Goal: Information Seeking & Learning: Check status

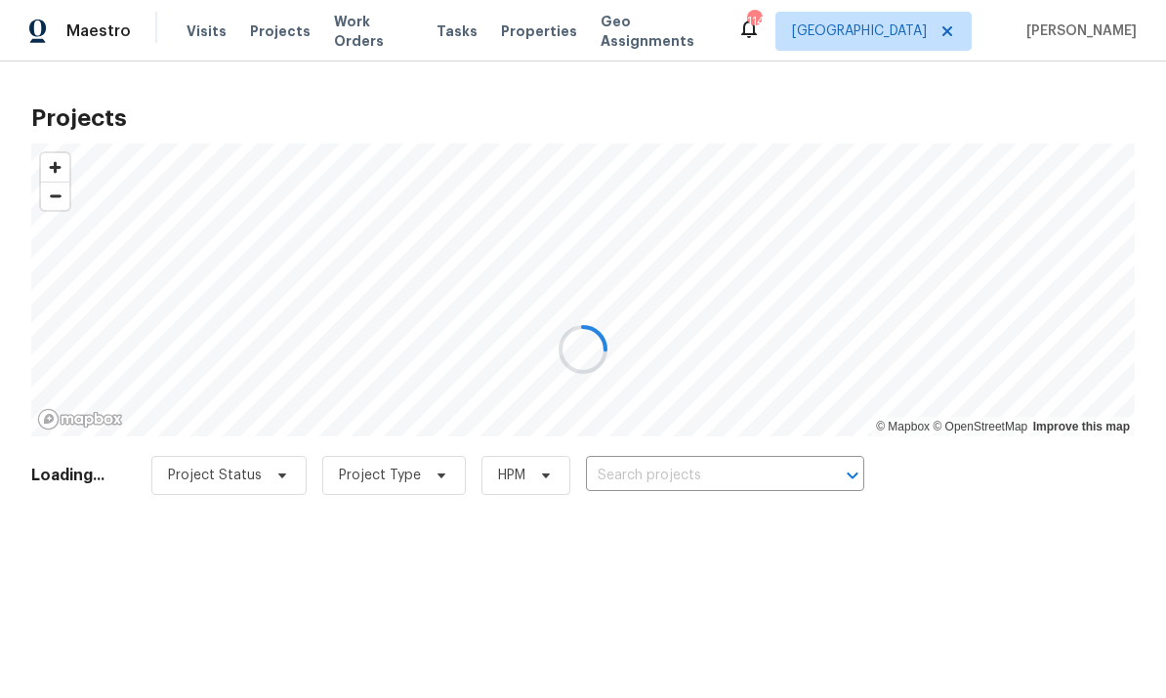
click at [745, 474] on div at bounding box center [583, 349] width 1166 height 698
click at [713, 473] on div at bounding box center [583, 349] width 1166 height 698
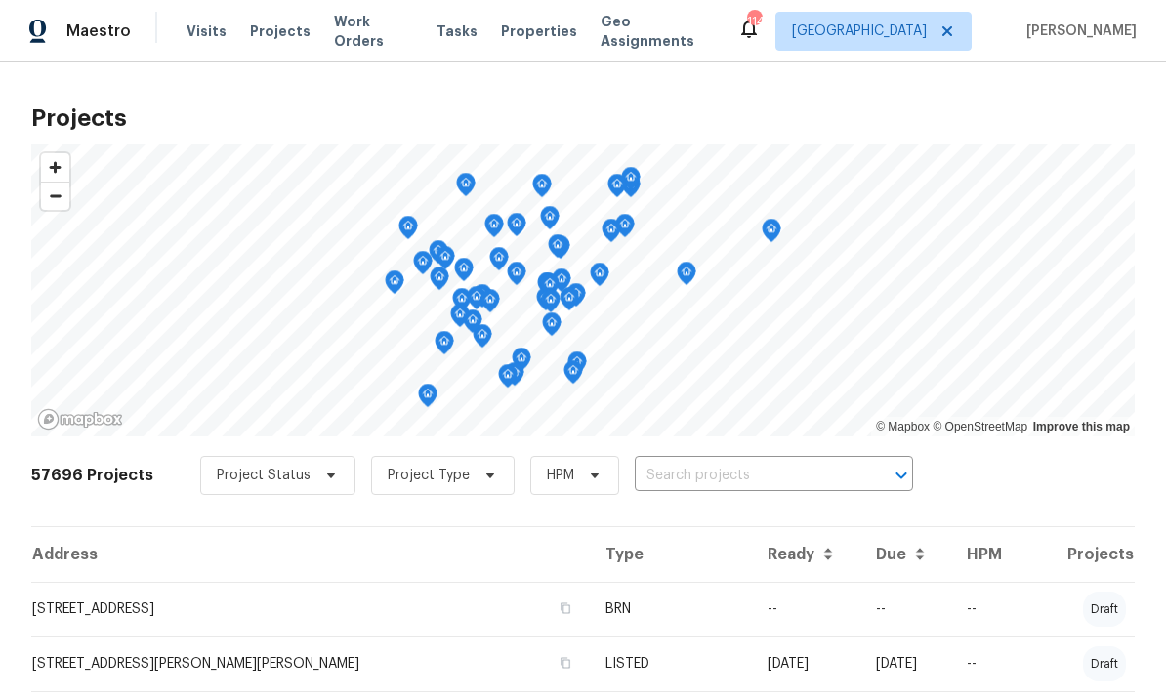
click at [708, 475] on input "text" at bounding box center [747, 476] width 224 height 30
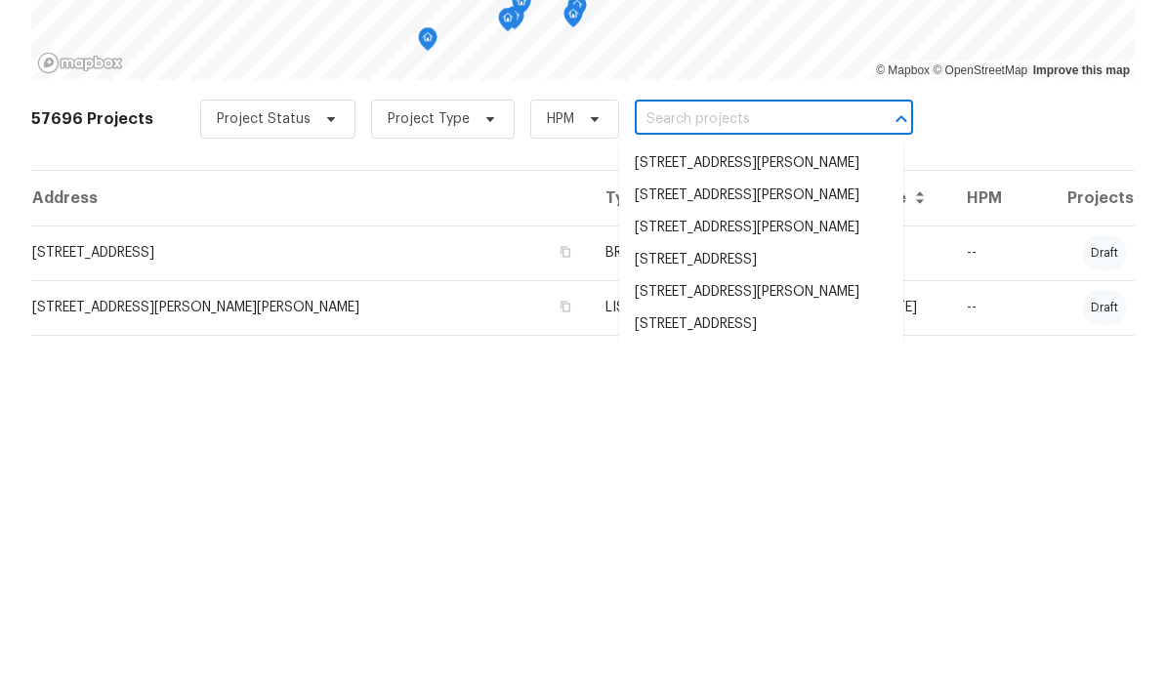
type input "h"
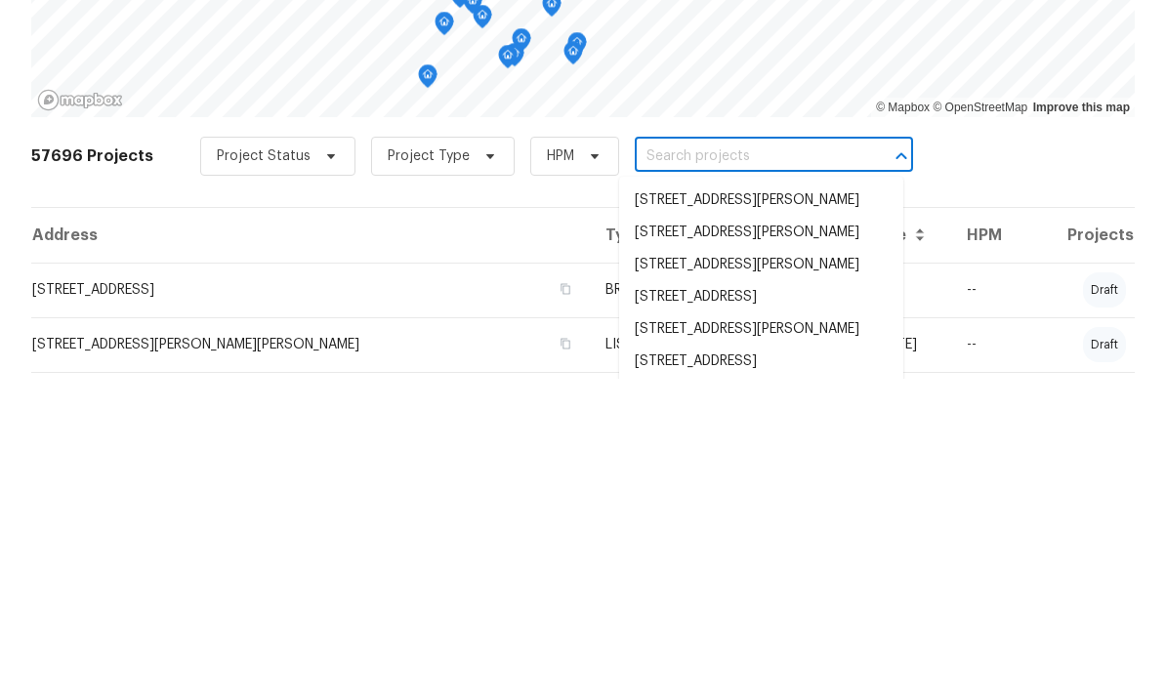
paste input "1869 Appaloosa Mill Ct, [GEOGRAPHIC_DATA], [GEOGRAPHIC_DATA] 30519"
type input "1869 Appaloosa Mill Ct, [GEOGRAPHIC_DATA], [GEOGRAPHIC_DATA] 30519"
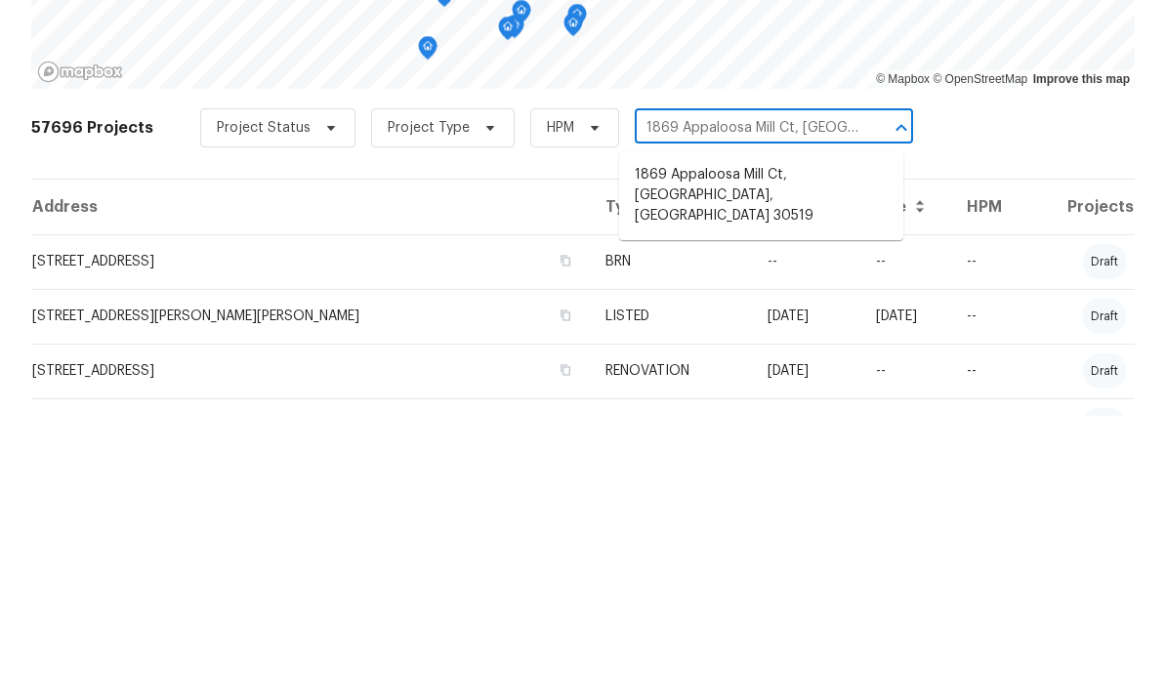
scroll to position [66, 0]
click at [707, 437] on li "1869 Appaloosa Mill Ct, [GEOGRAPHIC_DATA], [GEOGRAPHIC_DATA] 30519" at bounding box center [761, 473] width 284 height 73
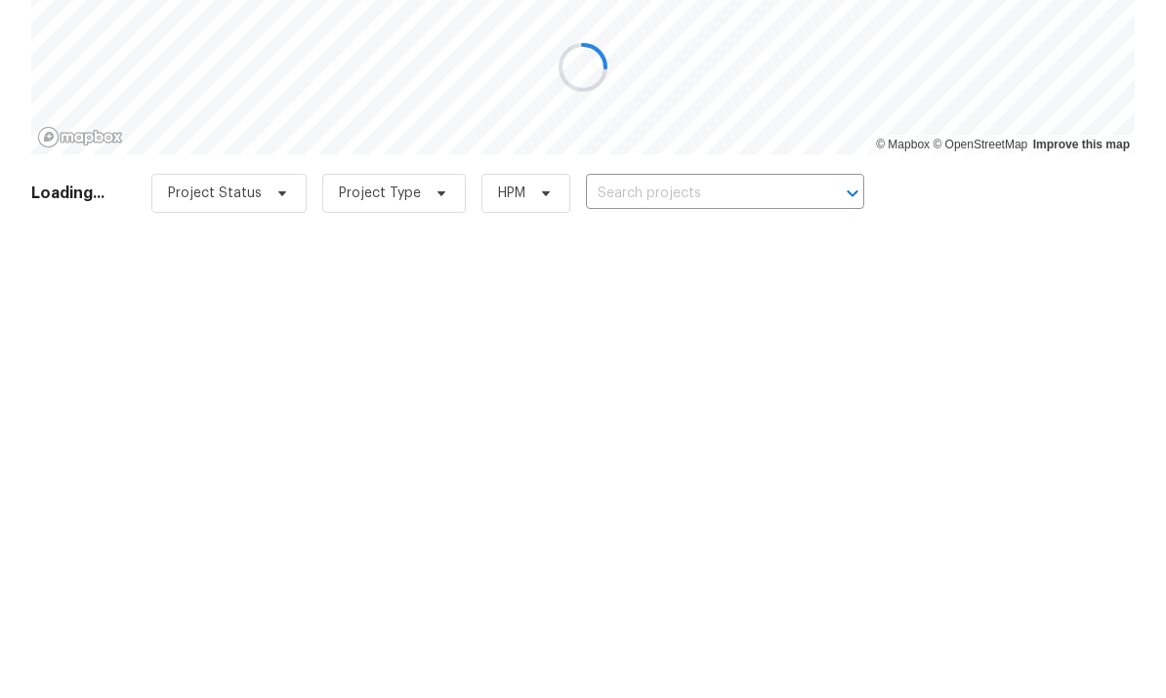
type input "1869 Appaloosa Mill Ct, [GEOGRAPHIC_DATA], [GEOGRAPHIC_DATA] 30519"
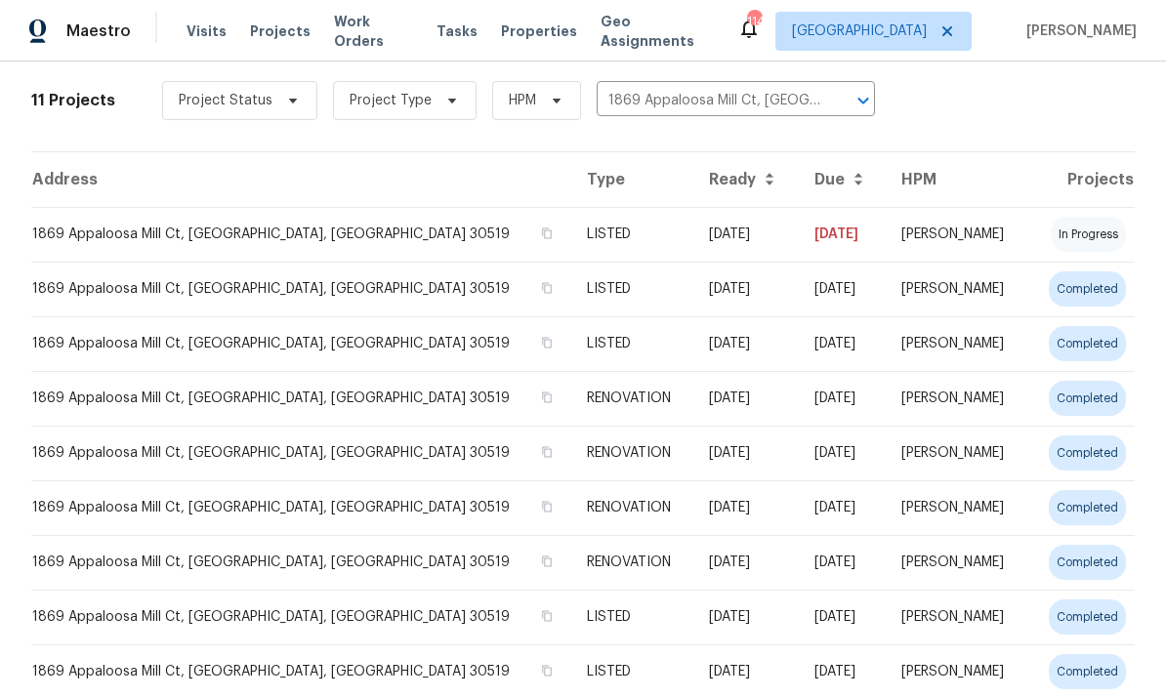
scroll to position [363, 0]
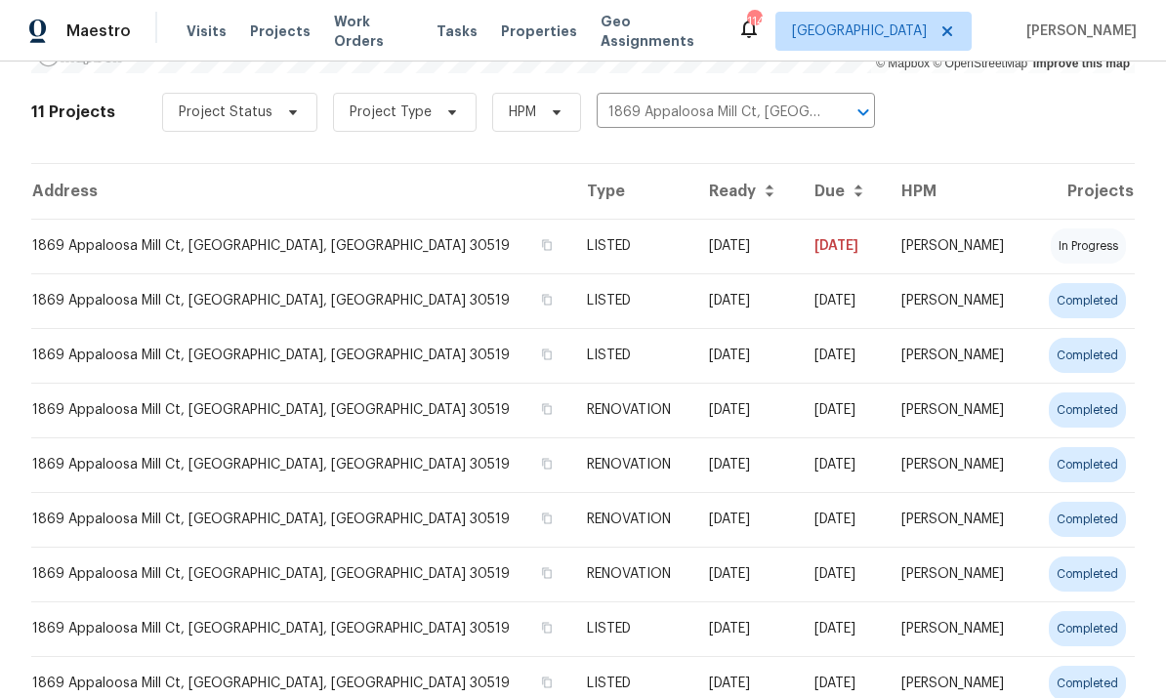
click at [145, 219] on td "1869 Appaloosa Mill Ct, [GEOGRAPHIC_DATA], [GEOGRAPHIC_DATA] 30519" at bounding box center [301, 246] width 540 height 55
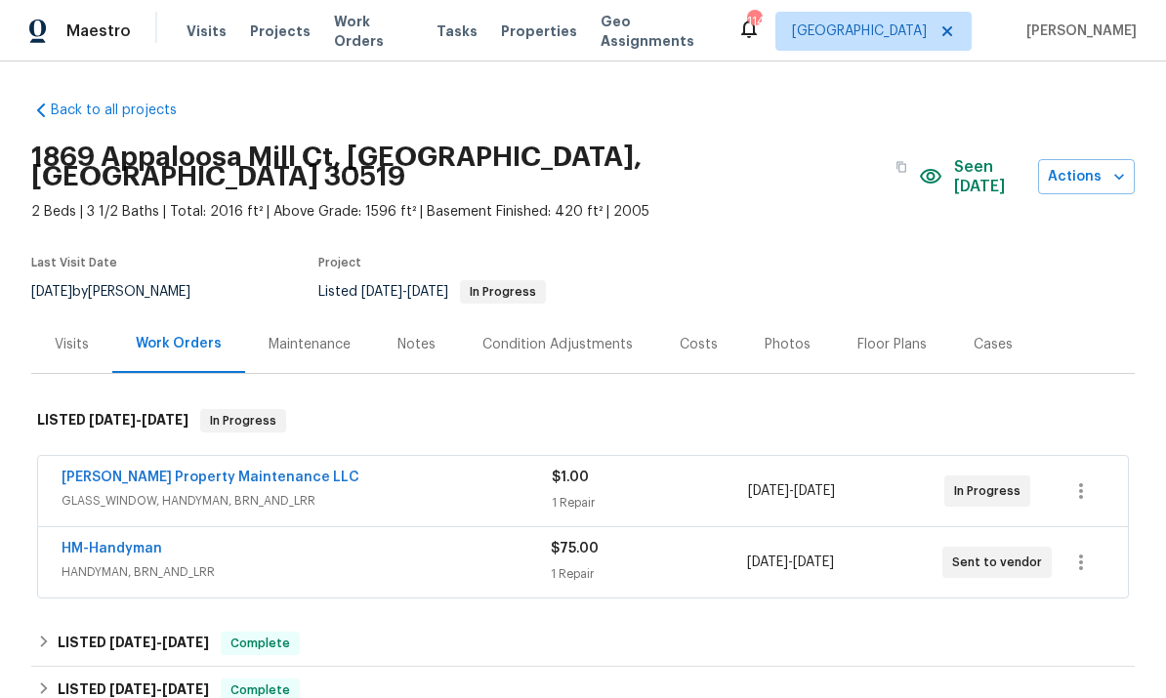
click at [695, 335] on div "Costs" at bounding box center [699, 345] width 38 height 20
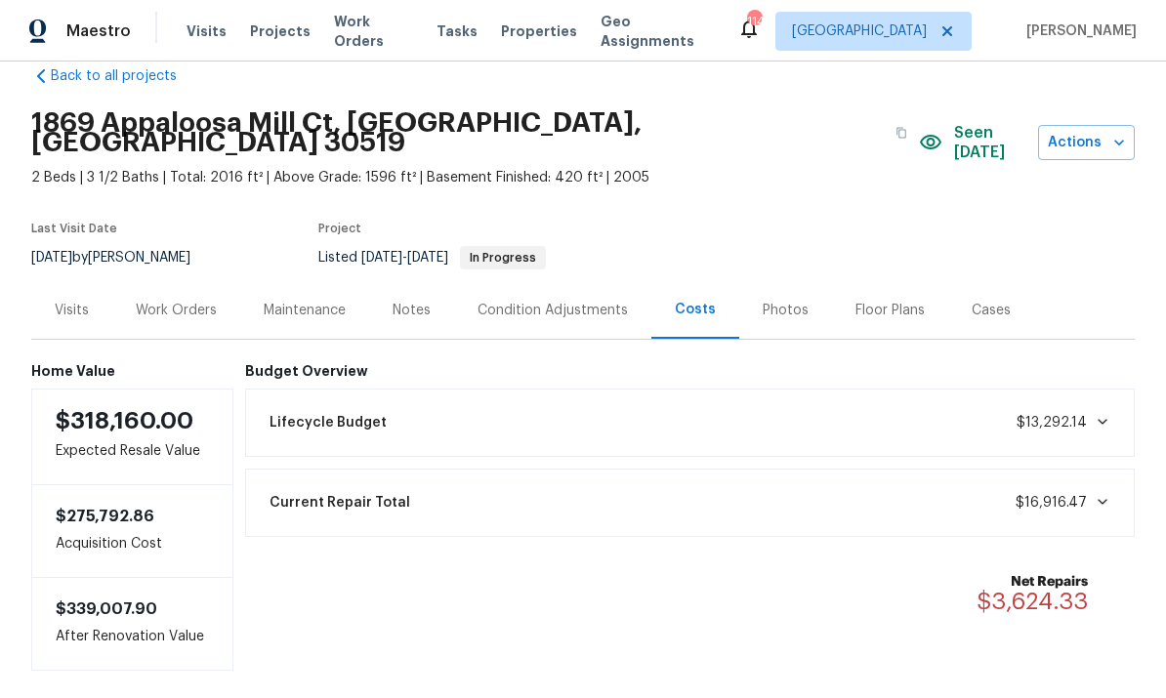
scroll to position [33, 0]
click at [275, 33] on span "Projects" at bounding box center [280, 31] width 61 height 20
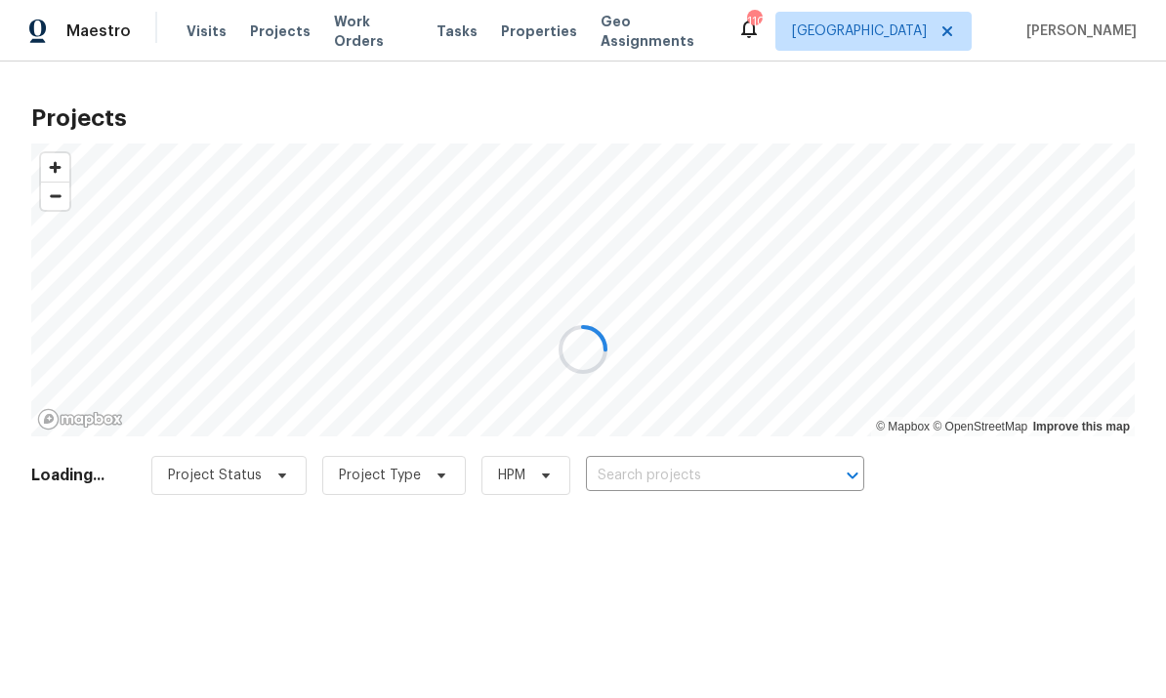
click at [678, 479] on input "text" at bounding box center [698, 476] width 224 height 30
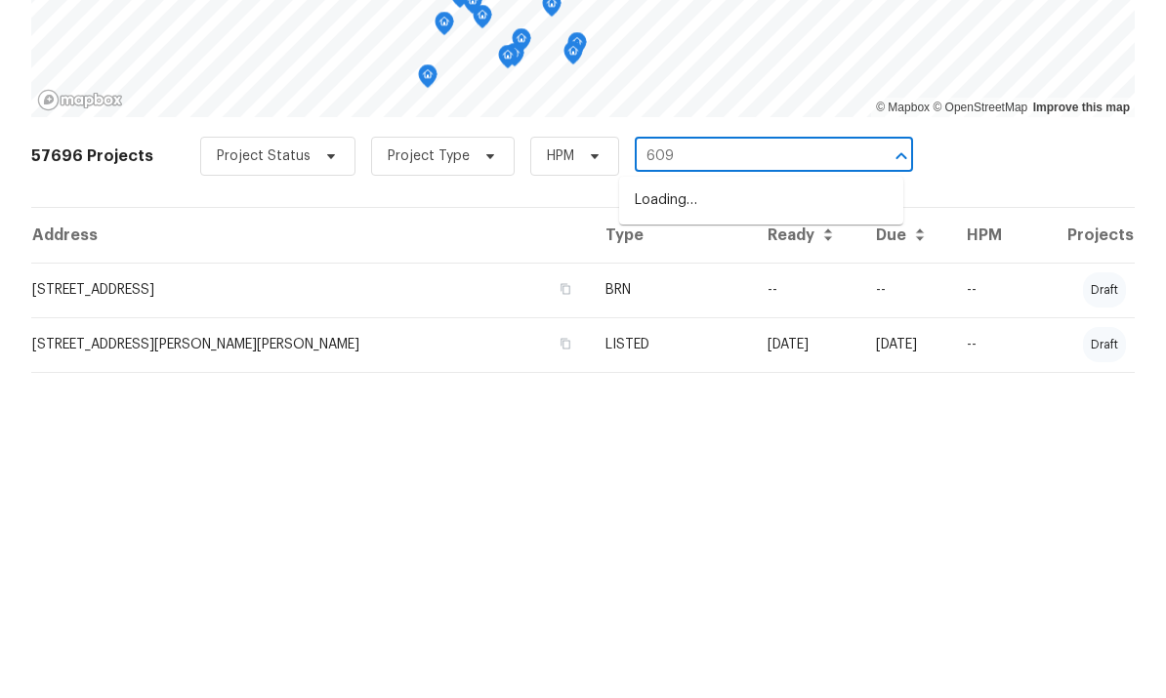
type input "6095"
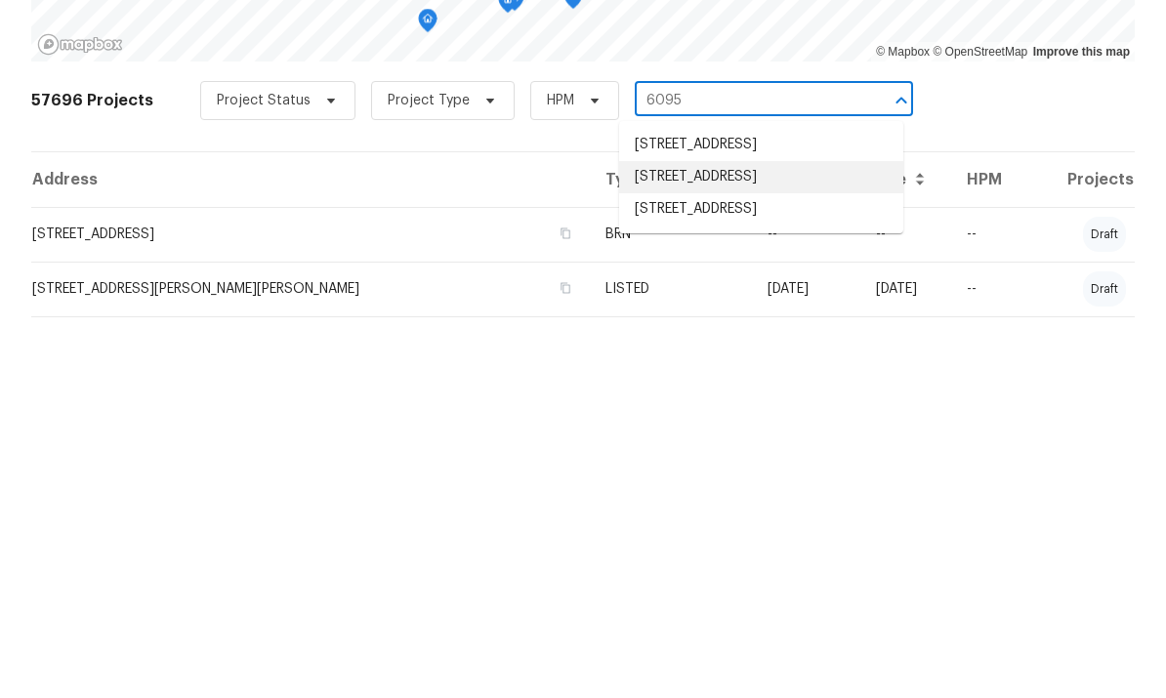
click at [756, 536] on li "[STREET_ADDRESS]" at bounding box center [761, 552] width 284 height 32
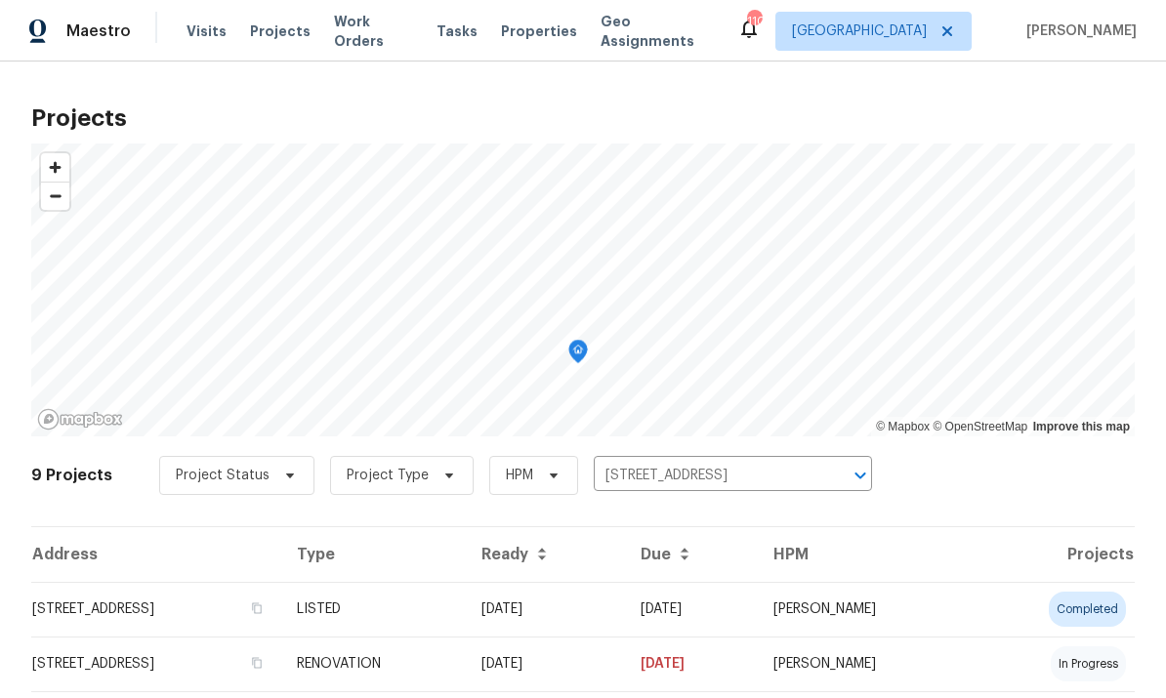
click at [243, 604] on td "[STREET_ADDRESS]" at bounding box center [156, 609] width 250 height 55
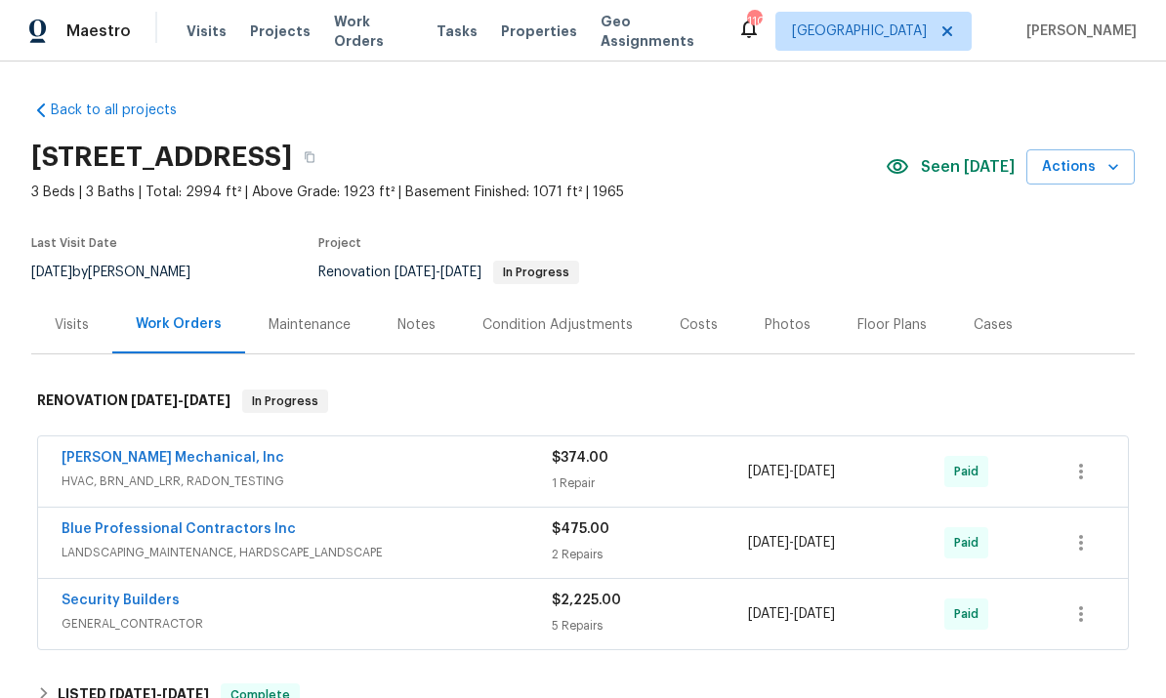
click at [695, 330] on div "Costs" at bounding box center [699, 325] width 38 height 20
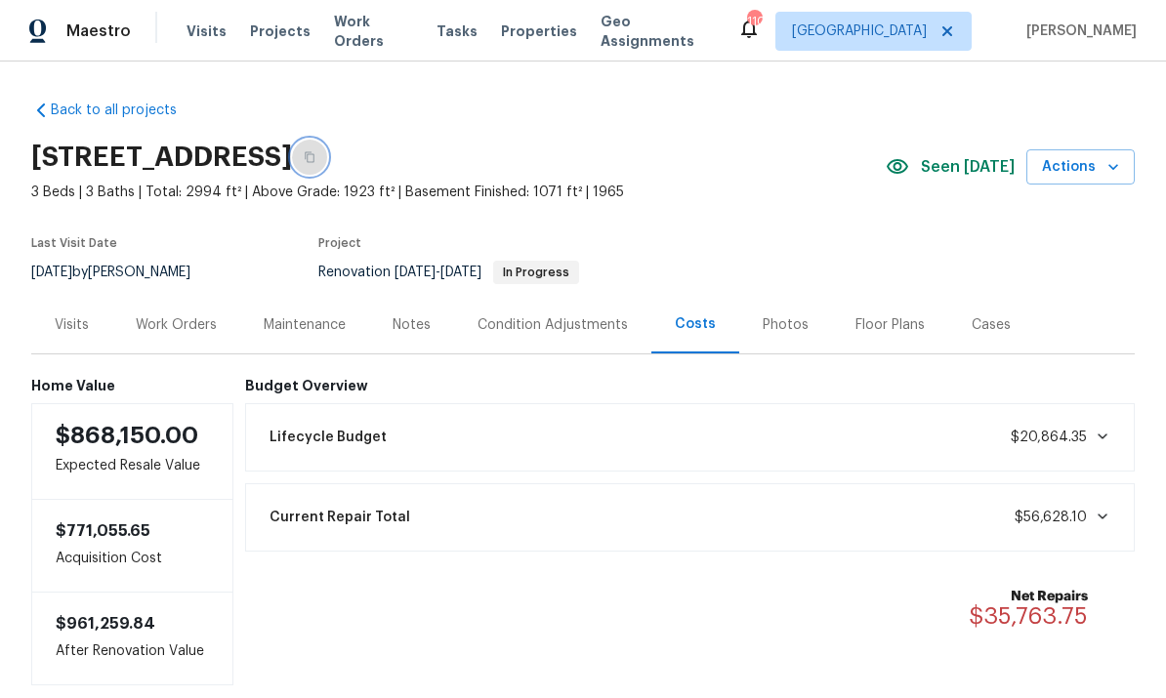
click at [327, 158] on button "button" at bounding box center [309, 157] width 35 height 35
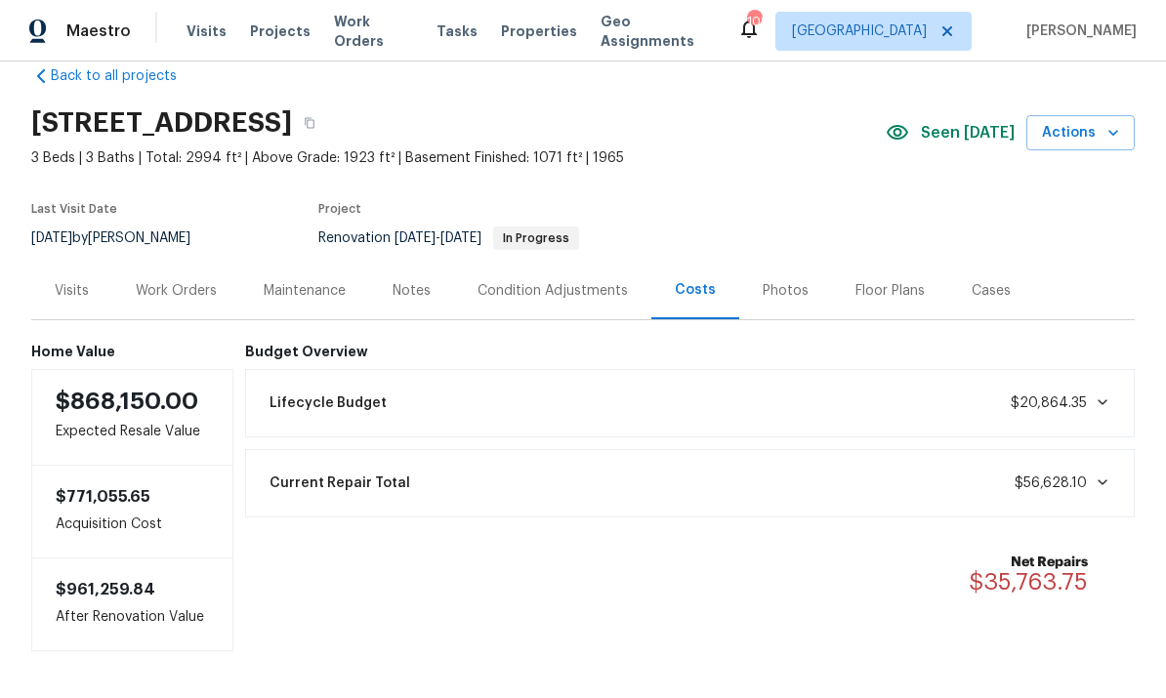
scroll to position [33, 0]
click at [417, 291] on div "Notes" at bounding box center [411, 292] width 38 height 20
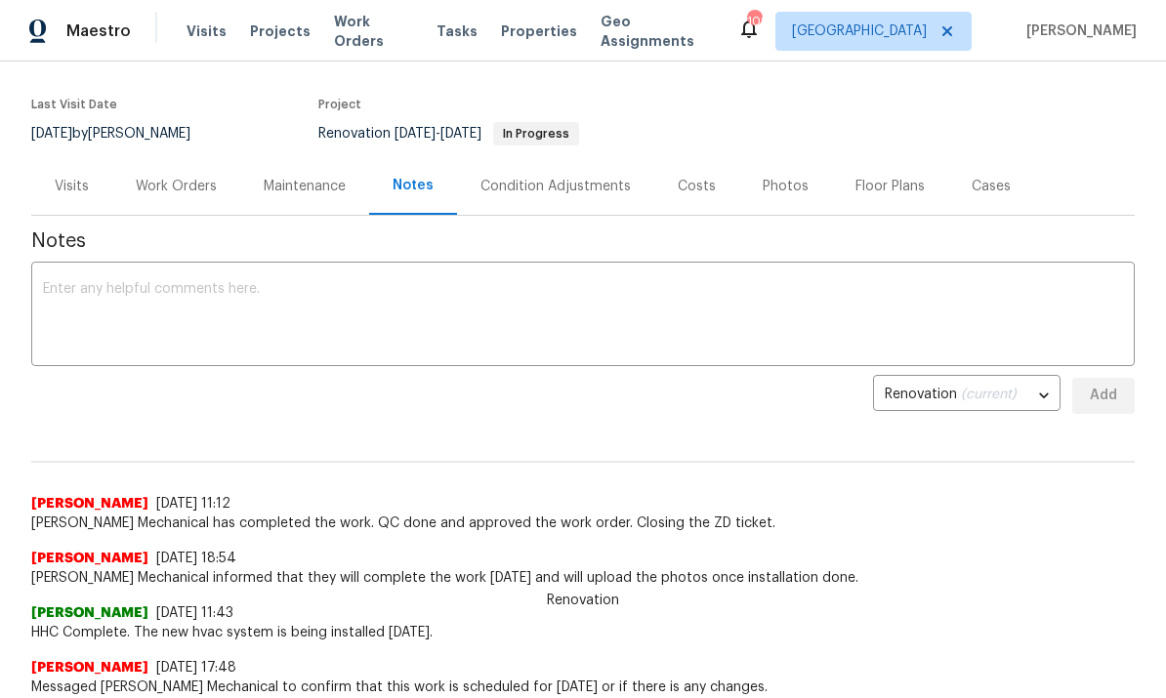
scroll to position [140, 0]
click at [187, 189] on div "Work Orders" at bounding box center [176, 186] width 81 height 20
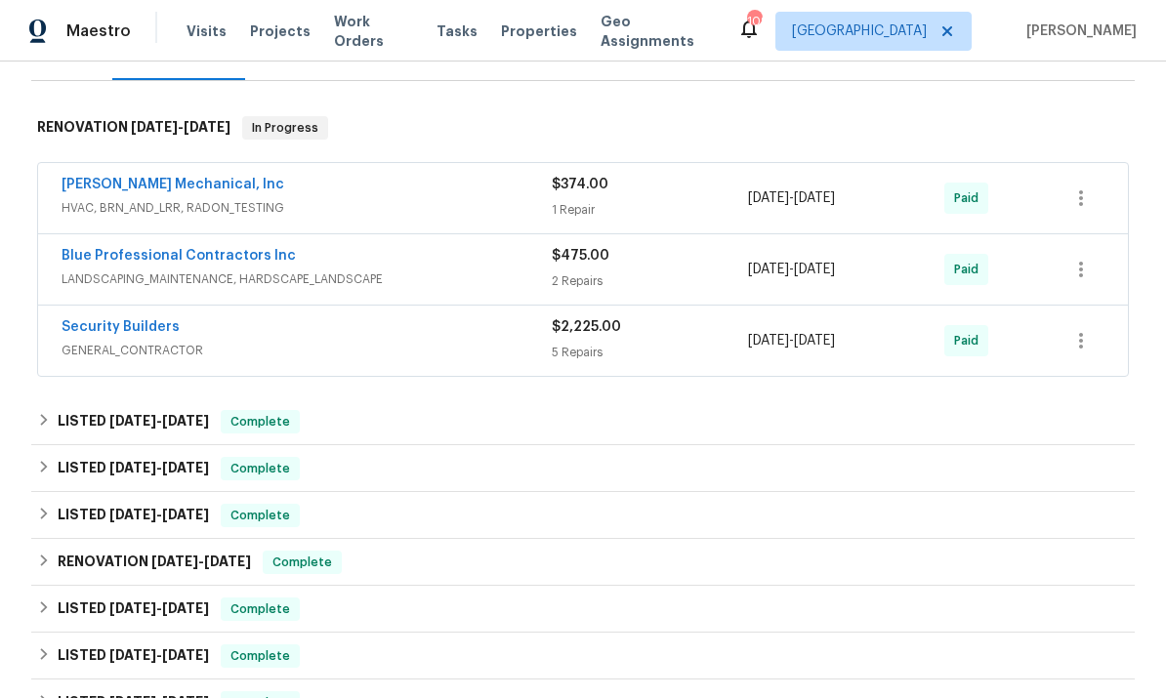
scroll to position [278, 0]
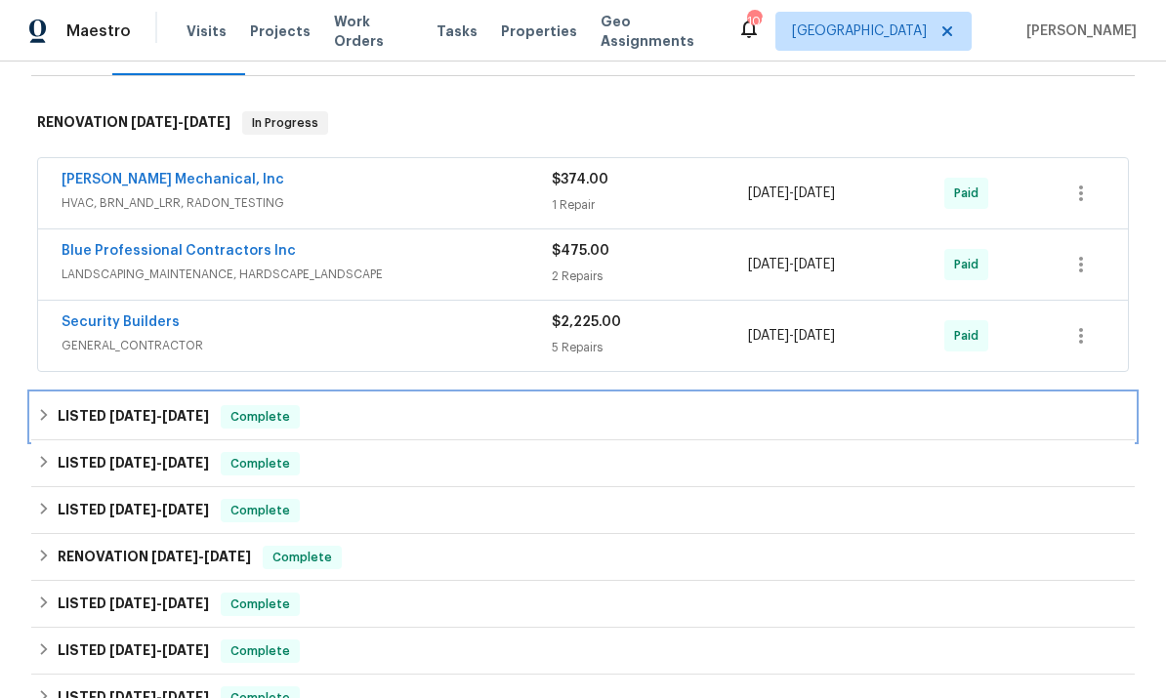
click at [157, 414] on span "[DATE] - [DATE]" at bounding box center [159, 416] width 100 height 14
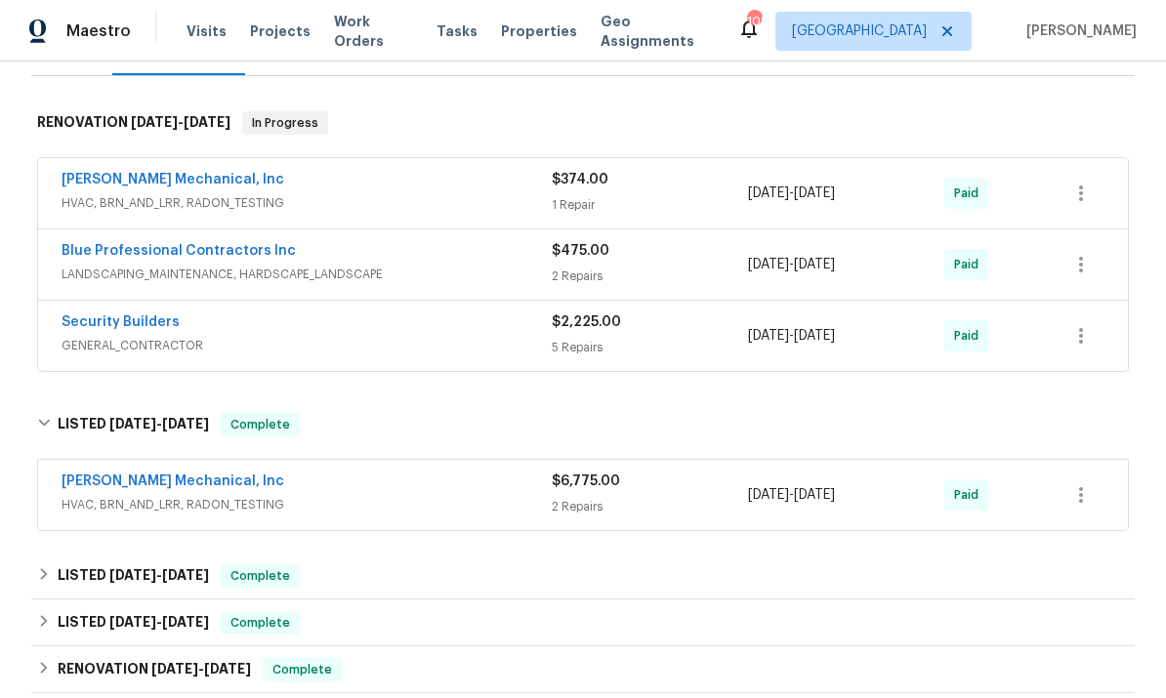
click at [177, 485] on link "[PERSON_NAME] Mechanical, Inc" at bounding box center [173, 482] width 223 height 14
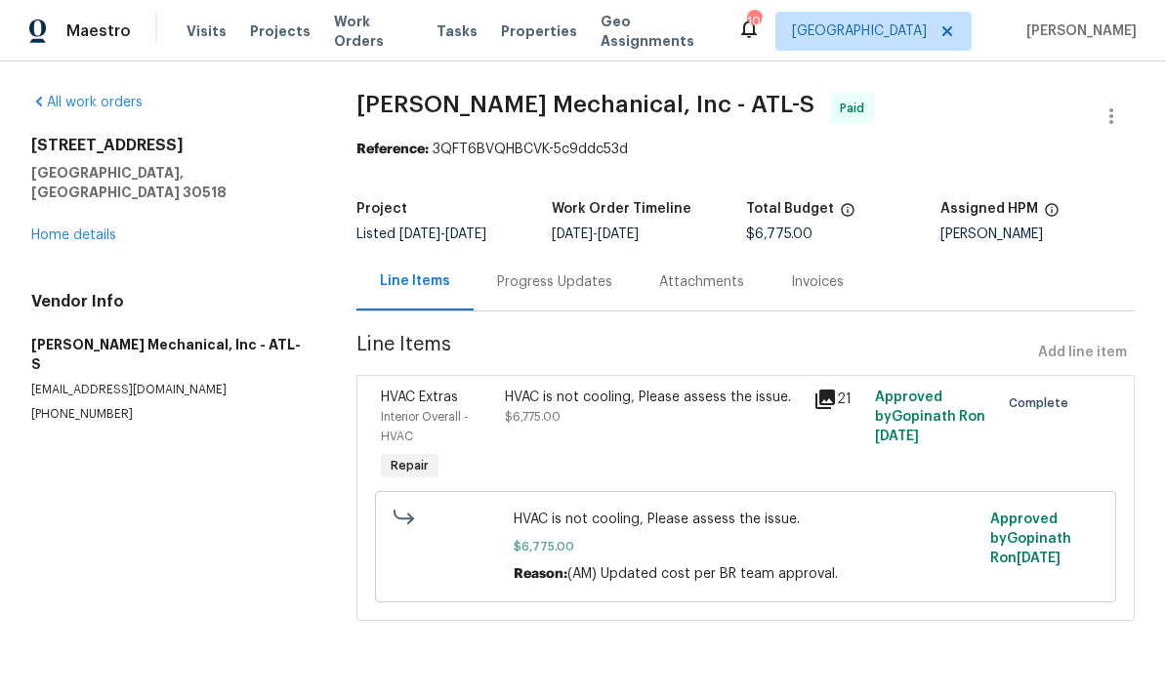
click at [805, 407] on div "HVAC is not cooling, Please assess the issue. $6,775.00" at bounding box center [653, 436] width 309 height 109
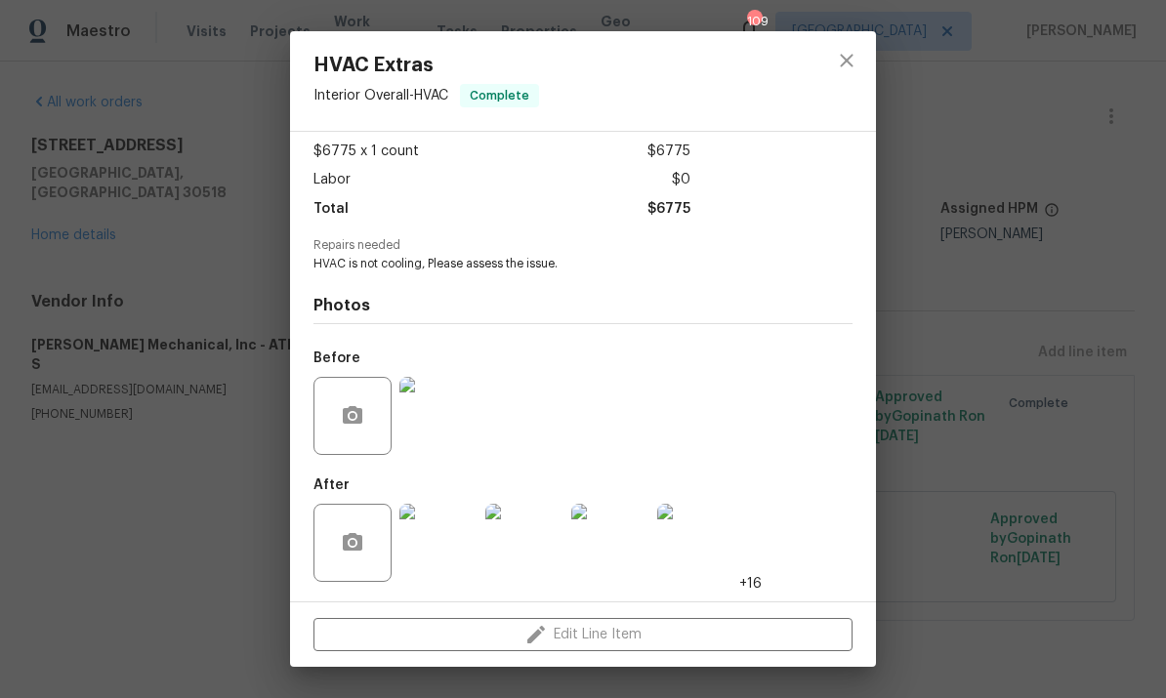
scroll to position [108, 0]
click at [700, 544] on img at bounding box center [696, 543] width 78 height 78
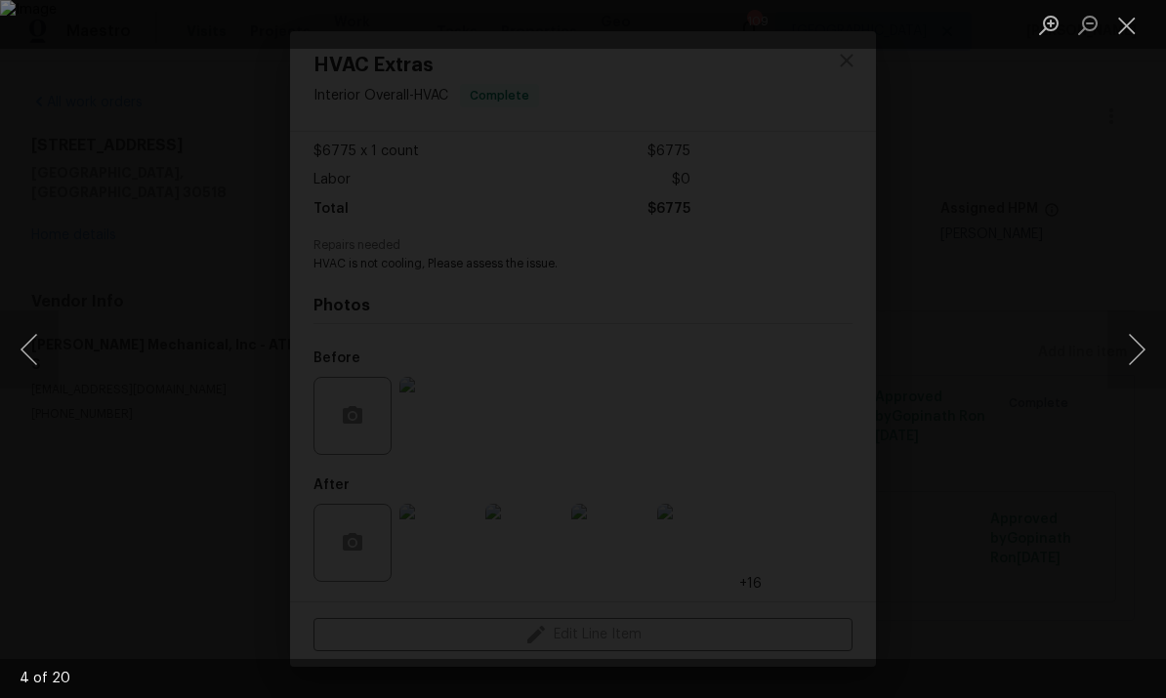
click at [1120, 361] on button "Next image" at bounding box center [1136, 349] width 59 height 78
click at [1128, 366] on button "Next image" at bounding box center [1136, 349] width 59 height 78
click at [1135, 353] on button "Next image" at bounding box center [1136, 349] width 59 height 78
click at [1138, 359] on button "Next image" at bounding box center [1136, 349] width 59 height 78
click at [1132, 27] on button "Close lightbox" at bounding box center [1126, 25] width 39 height 34
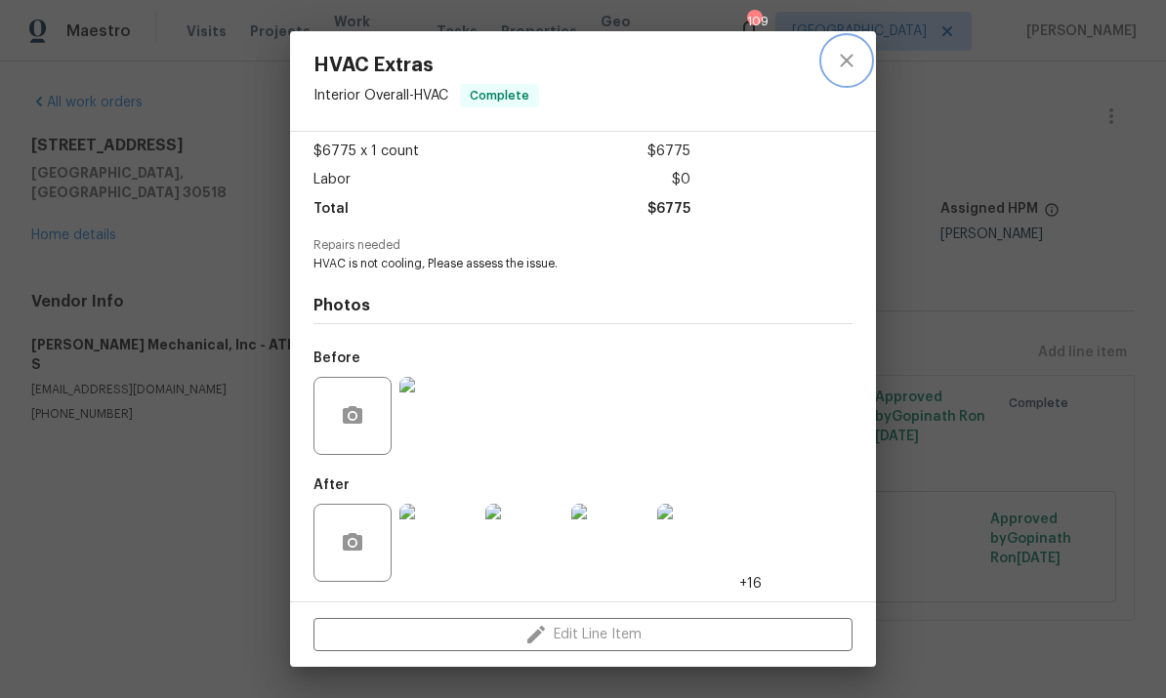
click at [847, 60] on icon "close" at bounding box center [846, 60] width 13 height 13
